Goal: Transaction & Acquisition: Purchase product/service

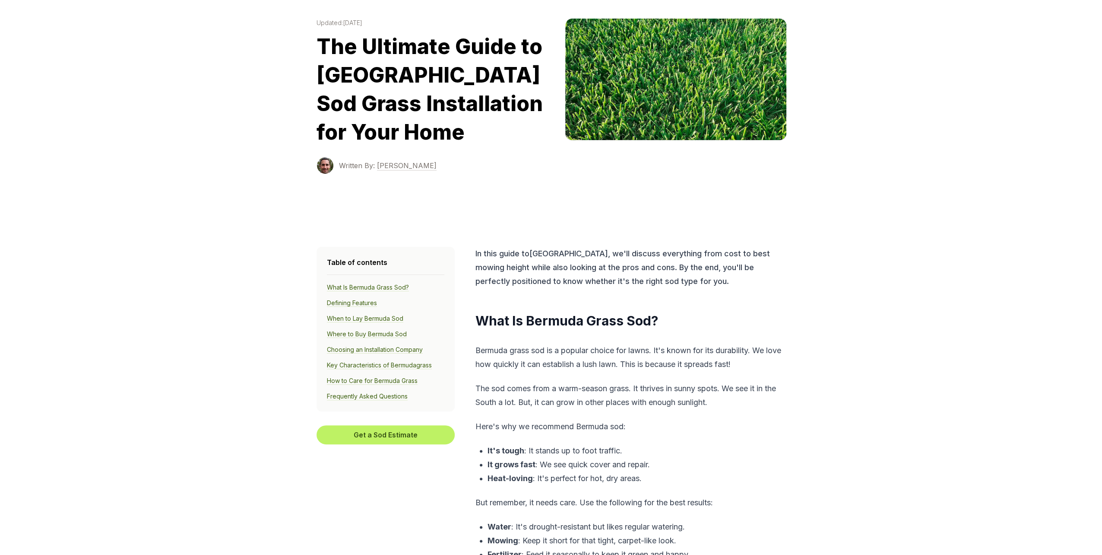
scroll to position [86, 0]
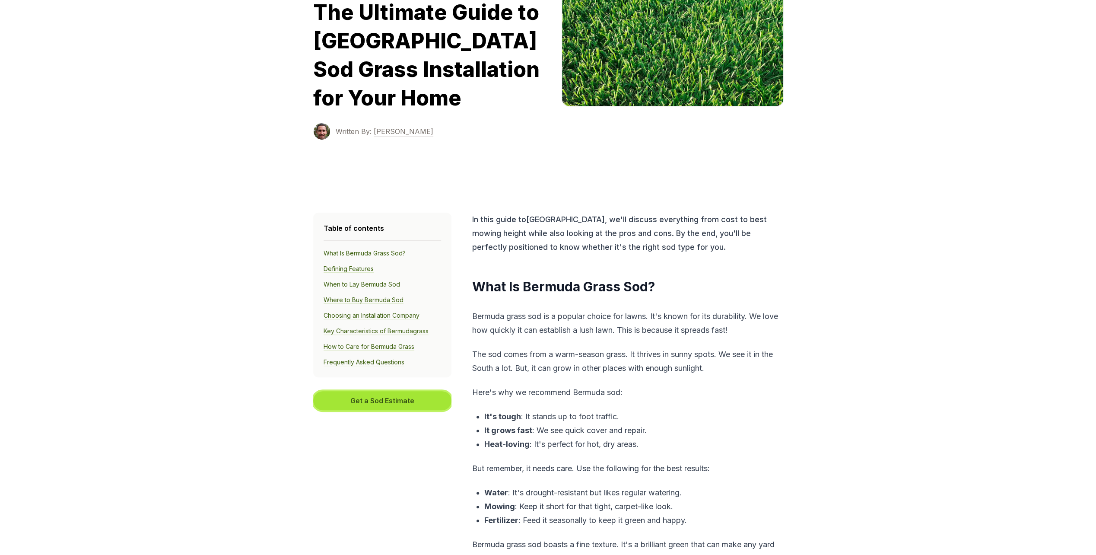
click at [409, 397] on button "Get a Sod Estimate" at bounding box center [382, 400] width 138 height 19
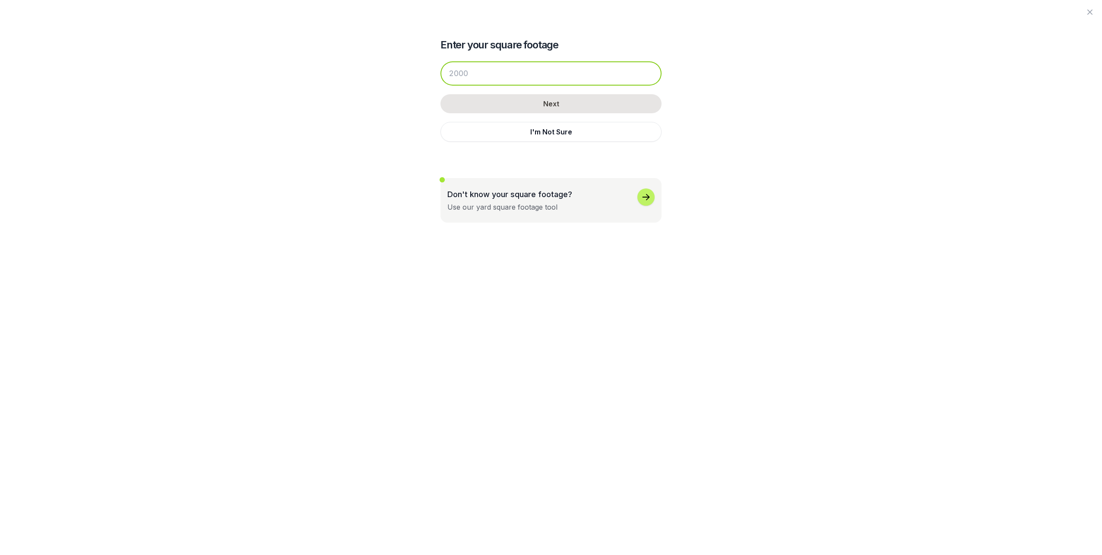
click at [495, 74] on input "number" at bounding box center [551, 73] width 221 height 24
type input "1000"
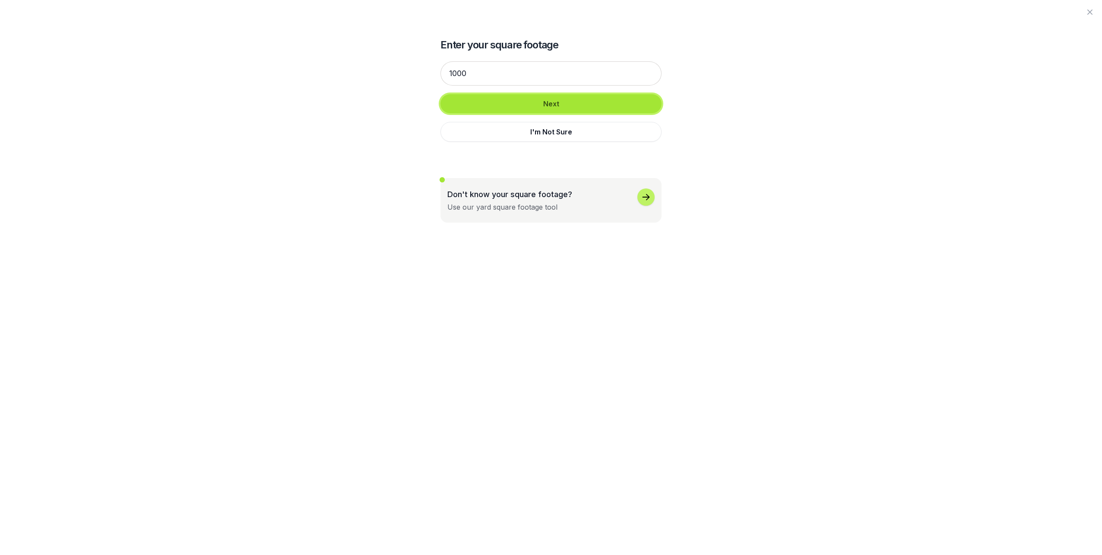
click at [543, 105] on button "Next" at bounding box center [551, 103] width 221 height 19
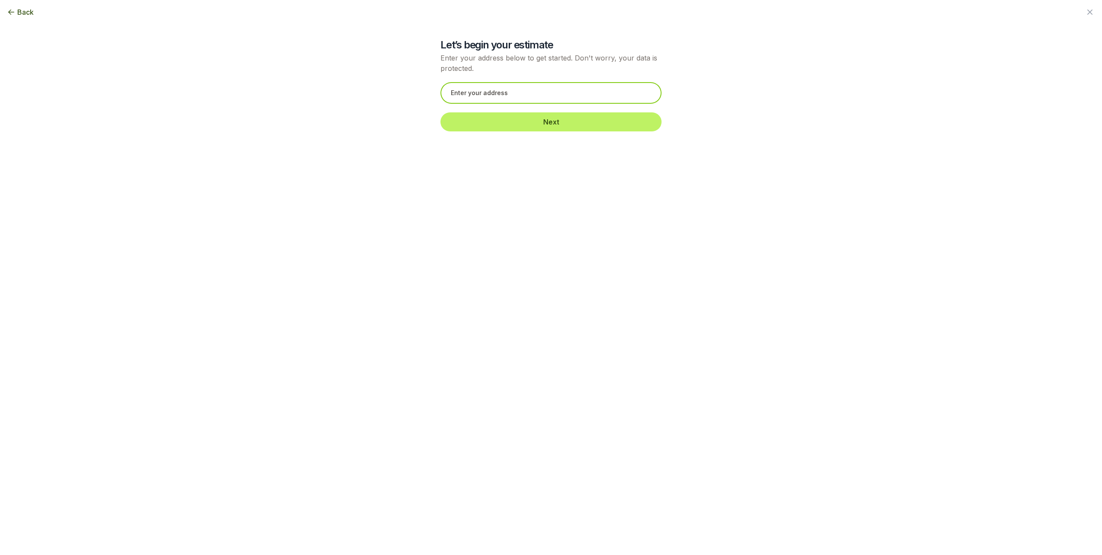
click at [532, 95] on input "text" at bounding box center [551, 93] width 221 height 22
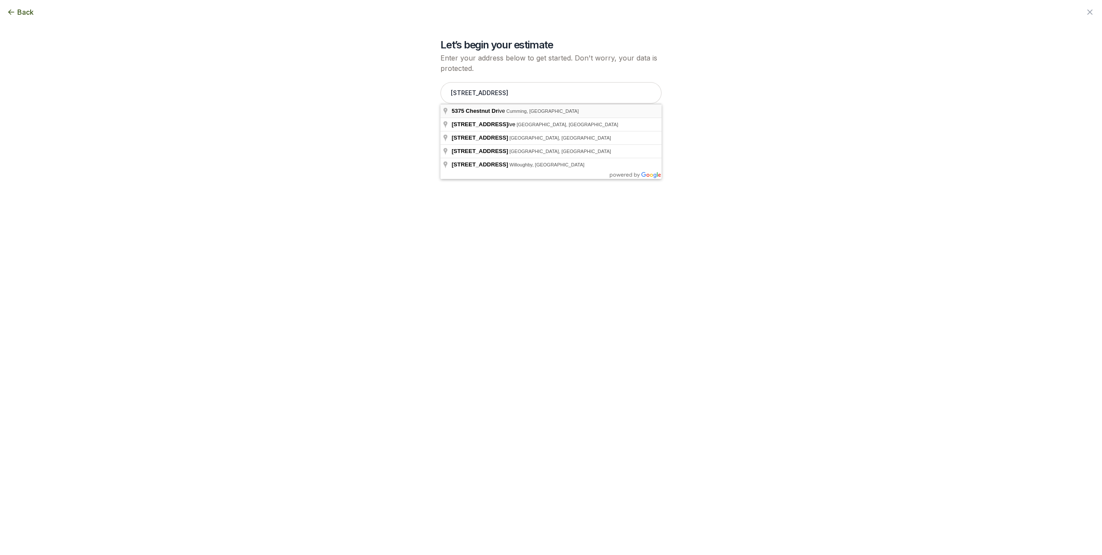
type input "[STREET_ADDRESS]"
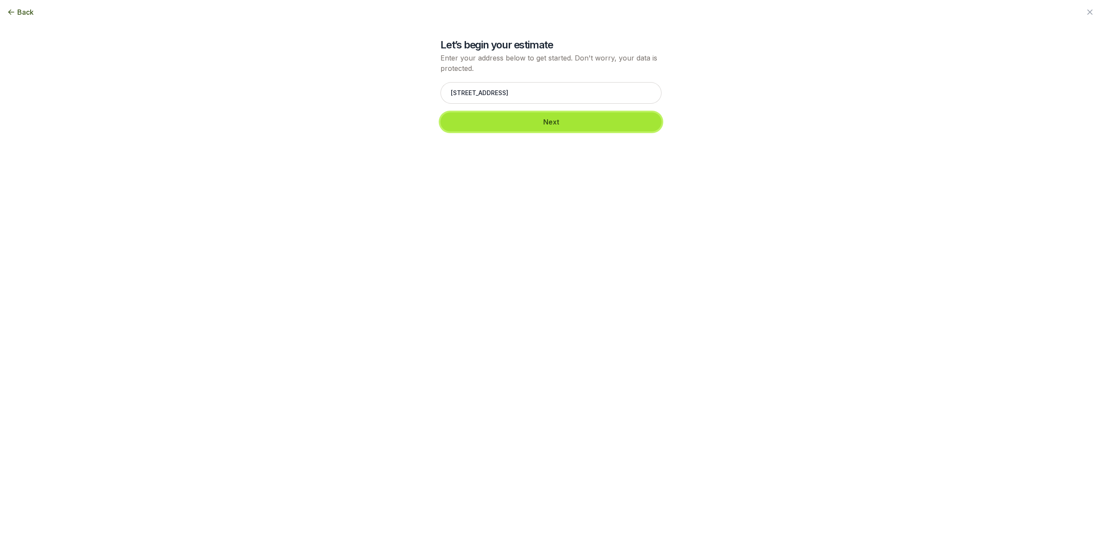
click at [560, 121] on button "Next" at bounding box center [551, 121] width 221 height 19
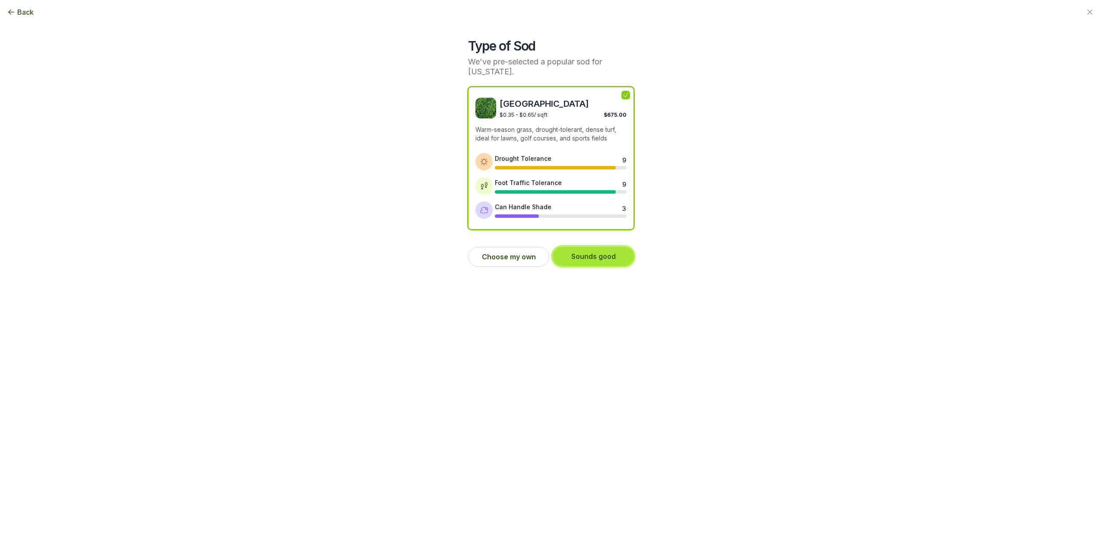
click at [600, 256] on button "Sounds good" at bounding box center [593, 256] width 81 height 19
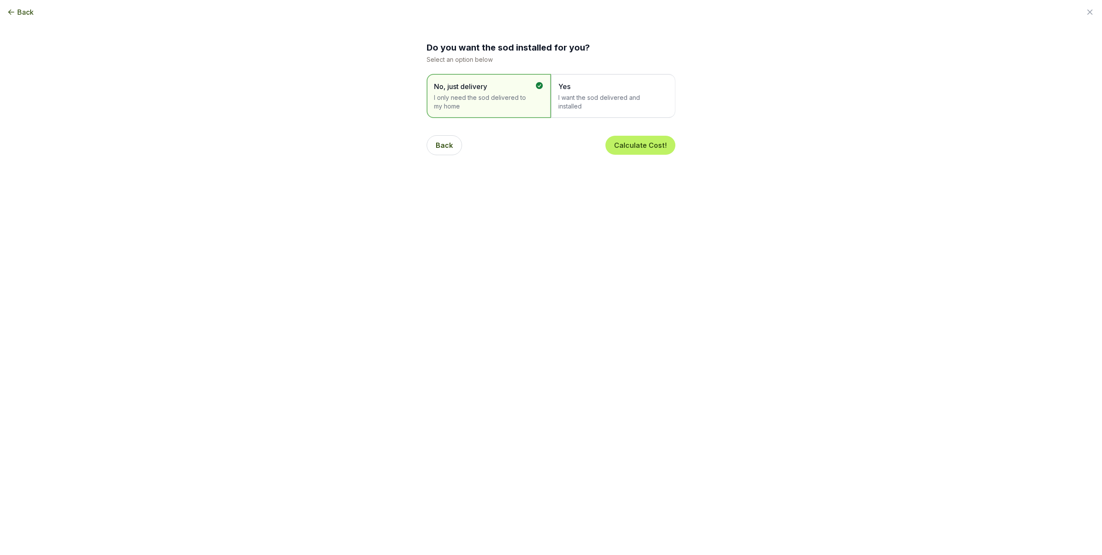
click at [619, 96] on span "I want the sod delivered and installed" at bounding box center [609, 101] width 101 height 17
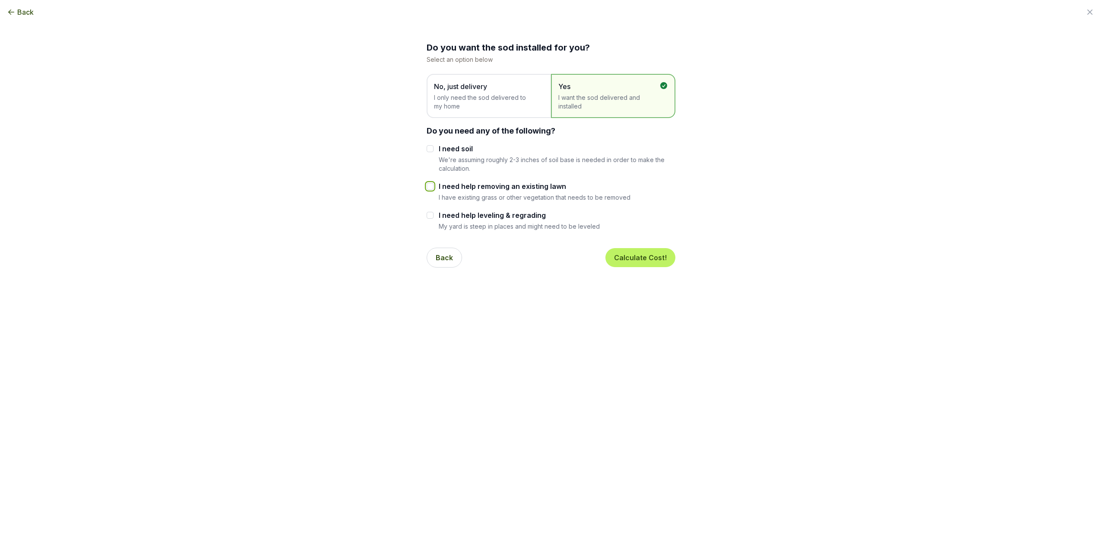
click at [433, 184] on input "I need help removing an existing lawn" at bounding box center [430, 186] width 7 height 7
checkbox input "true"
click at [429, 214] on input "I need help leveling & regrading" at bounding box center [430, 215] width 7 height 7
checkbox input "true"
click at [429, 148] on input "I need soil" at bounding box center [430, 148] width 7 height 7
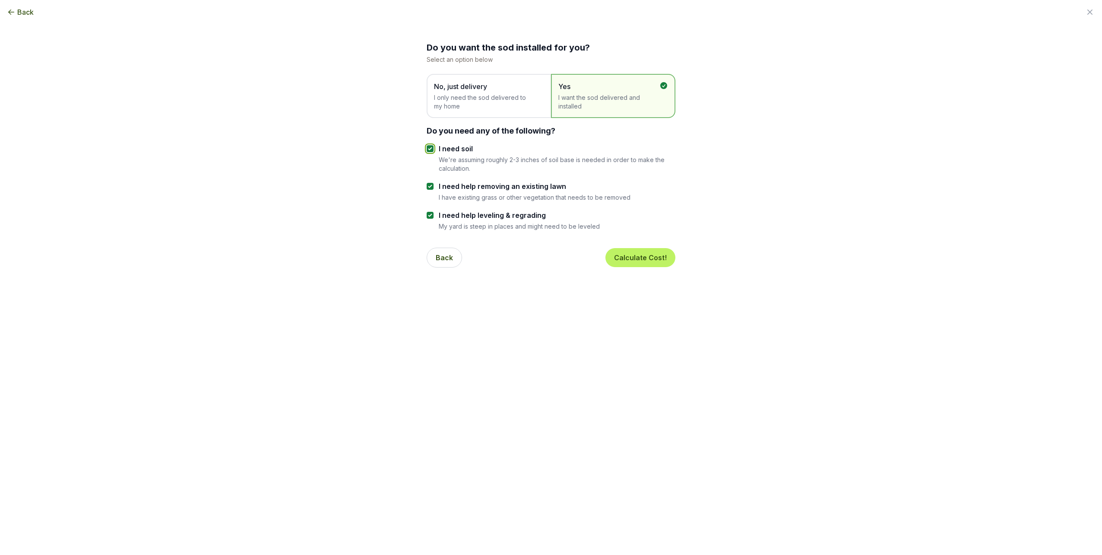
checkbox input "true"
click at [644, 256] on button "Calculate Cost!" at bounding box center [641, 257] width 70 height 19
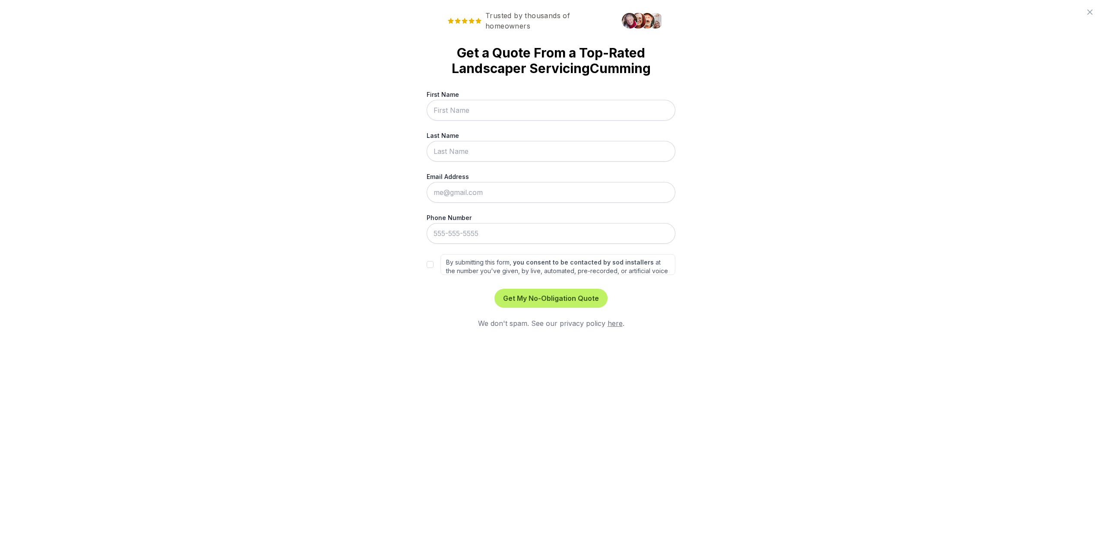
click at [543, 109] on input "First Name" at bounding box center [551, 110] width 249 height 21
type input "[PERSON_NAME]"
type input "chada"
type input "[EMAIL_ADDRESS][DOMAIN_NAME]"
click at [496, 232] on input "[PHONE_NUMBER]" at bounding box center [551, 233] width 249 height 21
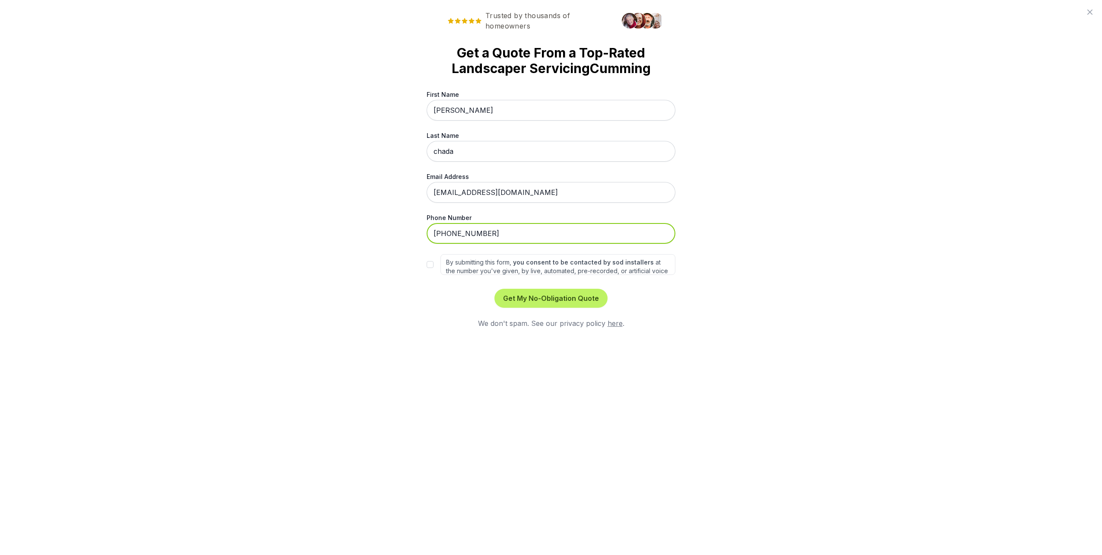
click at [496, 232] on input "[PHONE_NUMBER]" at bounding box center [551, 233] width 249 height 21
type input "[PHONE_NUMBER]"
click at [429, 265] on input "By submitting this form, you consent to be contacted by sod installers at the n…" at bounding box center [430, 264] width 7 height 7
checkbox input "true"
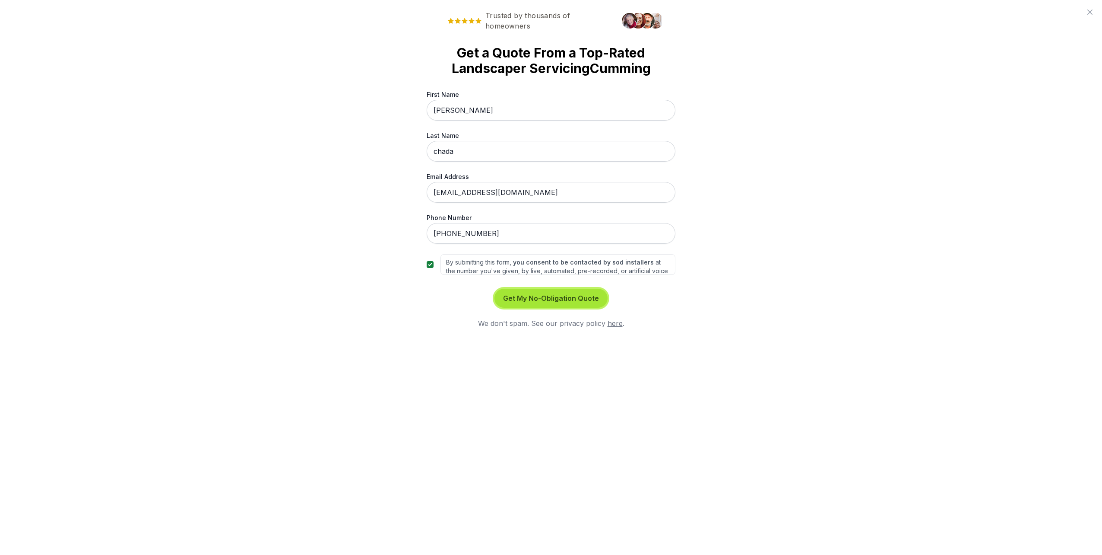
click at [549, 297] on button "Get My No-Obligation Quote" at bounding box center [551, 298] width 113 height 19
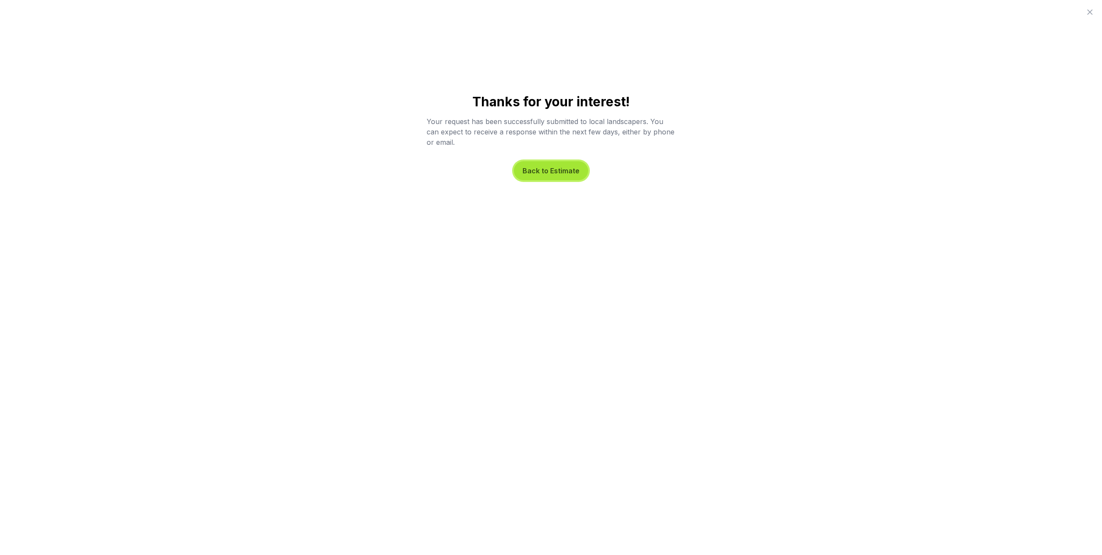
click at [552, 172] on button "Back to Estimate" at bounding box center [551, 170] width 74 height 19
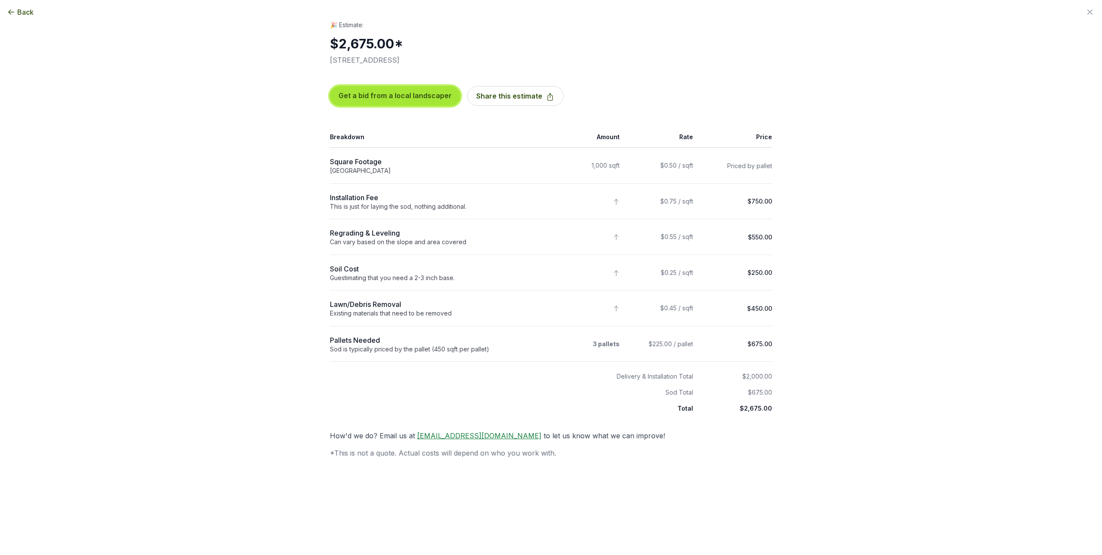
click at [392, 96] on button "Get a bid from a local landscaper" at bounding box center [395, 96] width 130 height 20
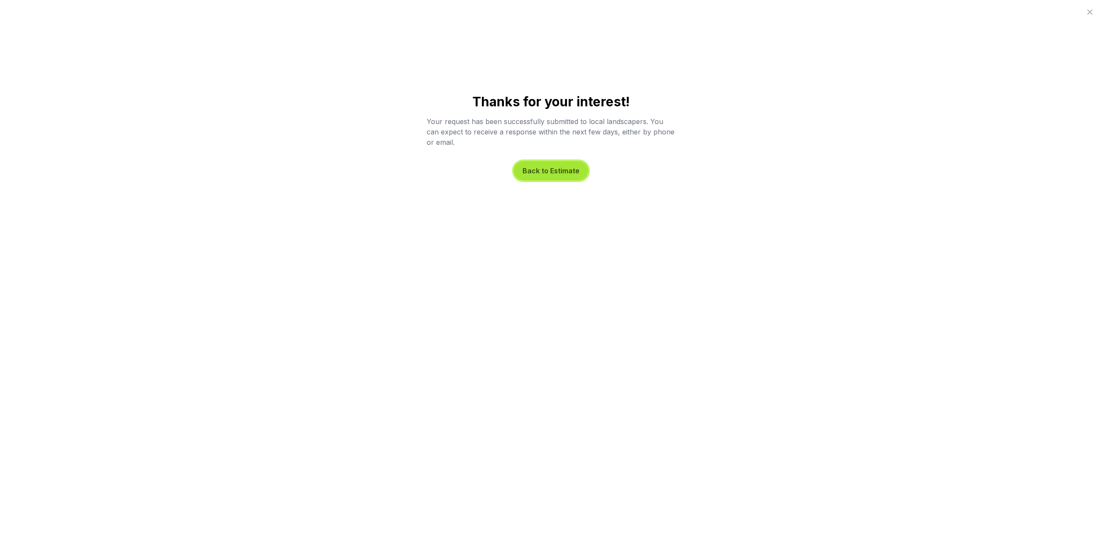
click at [548, 172] on button "Back to Estimate" at bounding box center [551, 170] width 74 height 19
